Goal: Complete application form: Complete application form

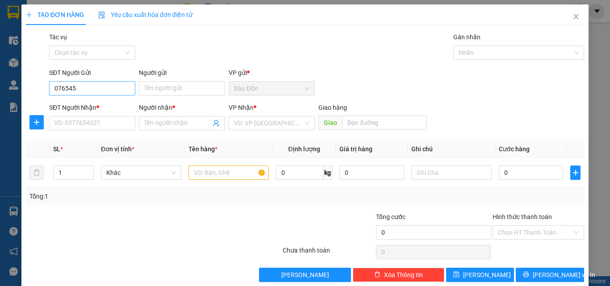
click at [77, 93] on input "076545" at bounding box center [92, 88] width 86 height 14
click at [63, 94] on input "076545" at bounding box center [92, 88] width 86 height 14
drag, startPoint x: 84, startPoint y: 95, endPoint x: 0, endPoint y: 92, distance: 84.4
click at [32, 95] on div "SĐT Người Gửi 076545 076545 Người gửi Tên người gửi VP gửi * [PERSON_NAME]" at bounding box center [305, 83] width 560 height 31
click at [57, 88] on input "076545" at bounding box center [92, 88] width 86 height 14
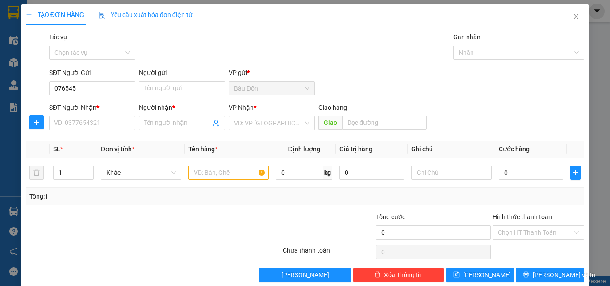
drag, startPoint x: 128, startPoint y: 271, endPoint x: 128, endPoint y: 256, distance: 15.6
click at [128, 268] on div "Lưu nháp Xóa Thông tin [PERSON_NAME] và In" at bounding box center [305, 275] width 560 height 14
click at [58, 88] on input "076545" at bounding box center [92, 88] width 86 height 14
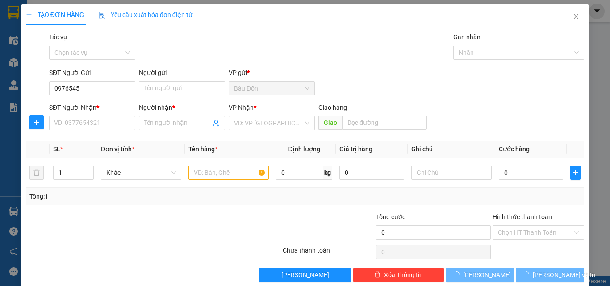
click at [88, 80] on div "SĐT Người Gửi" at bounding box center [92, 74] width 86 height 13
click at [87, 90] on input "0976545" at bounding box center [92, 88] width 86 height 14
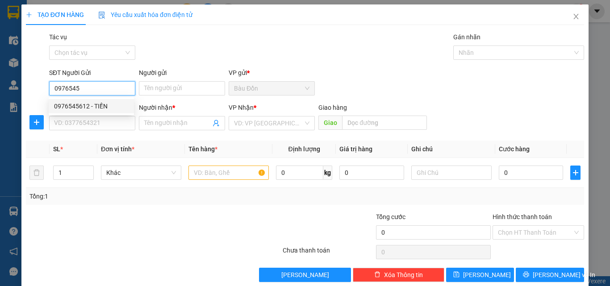
click at [72, 106] on div "0976545612 - TIỀN" at bounding box center [91, 106] width 75 height 10
type input "0976545612"
type input "TIỀN"
type input "0912662646"
type input "C THUỲ"
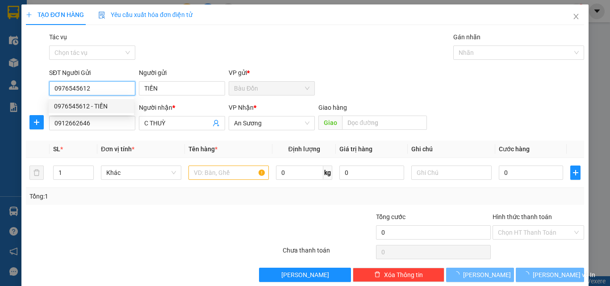
type input "40.000"
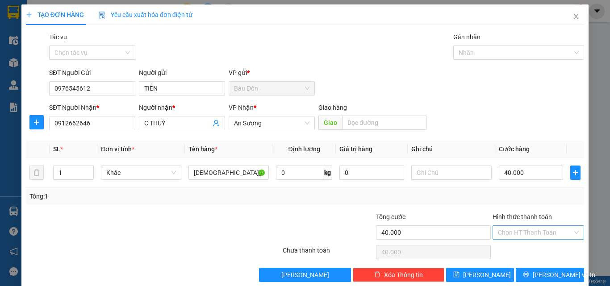
click at [520, 232] on input "Hình thức thanh toán" at bounding box center [535, 232] width 75 height 13
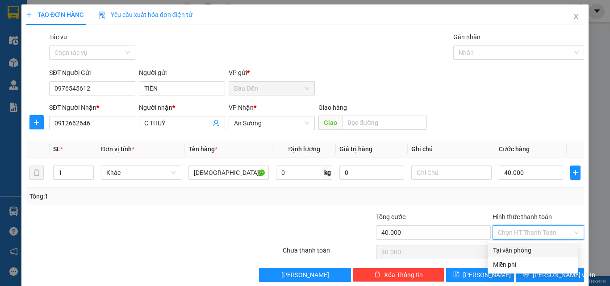
click at [439, 198] on div "Tổng: 1" at bounding box center [304, 197] width 551 height 10
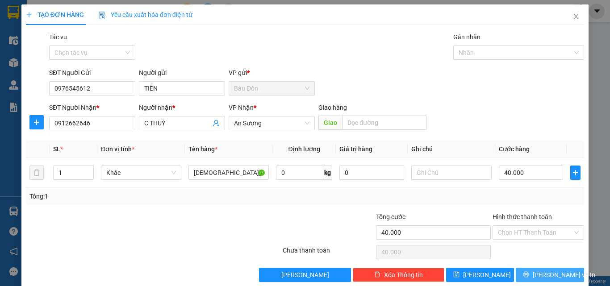
drag, startPoint x: 546, startPoint y: 278, endPoint x: 542, endPoint y: 275, distance: 5.1
click at [545, 278] on span "[PERSON_NAME] và In" at bounding box center [564, 275] width 63 height 10
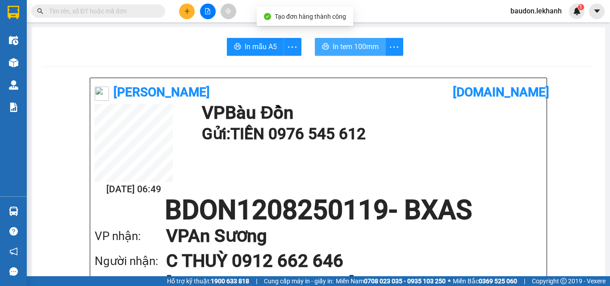
click at [328, 46] on button "In tem 100mm" at bounding box center [350, 47] width 71 height 18
